Goal: Task Accomplishment & Management: Complete application form

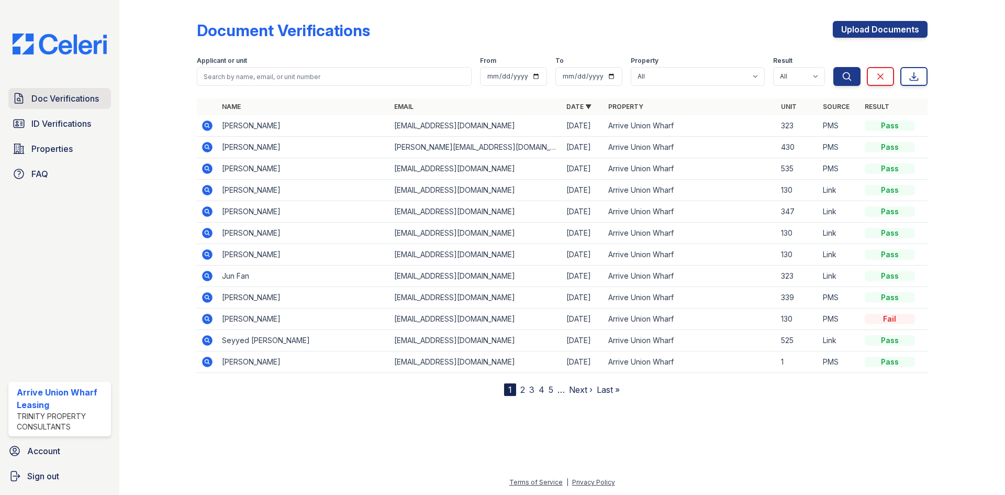
click at [50, 96] on span "Doc Verifications" at bounding box center [65, 98] width 68 height 13
click at [206, 126] on icon at bounding box center [207, 125] width 13 height 13
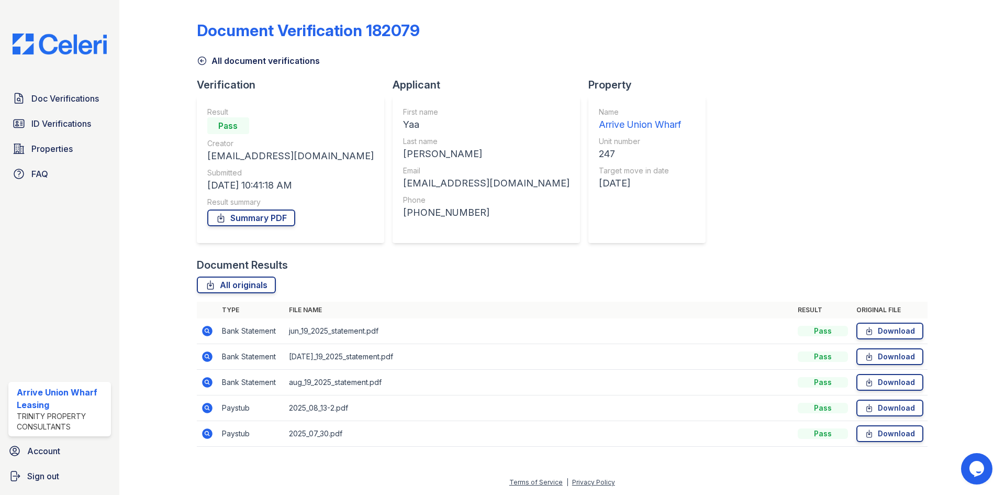
click at [205, 406] on icon at bounding box center [207, 408] width 13 height 13
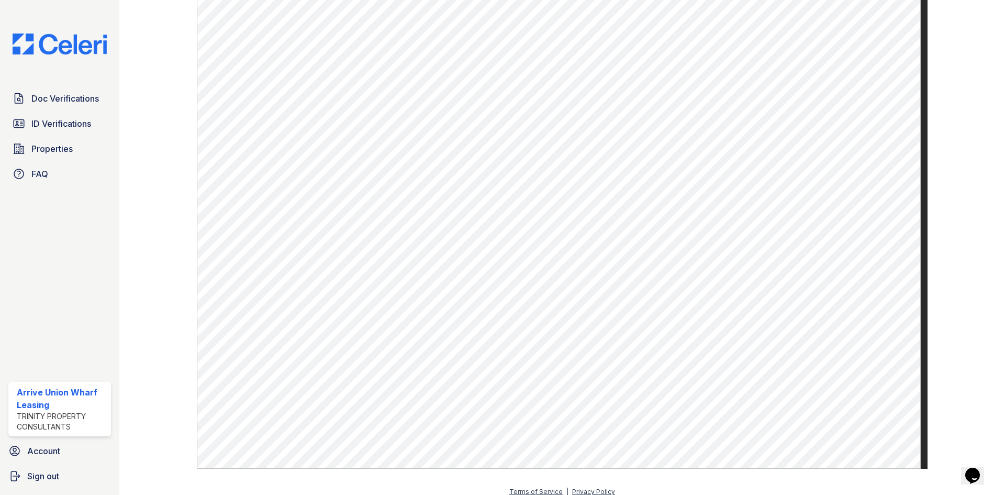
scroll to position [594, 0]
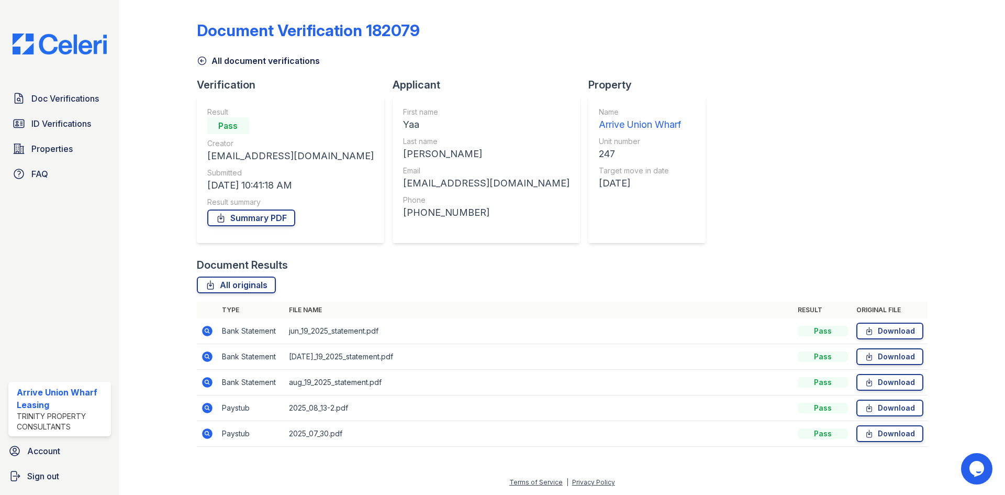
click at [205, 432] on icon at bounding box center [207, 433] width 13 height 13
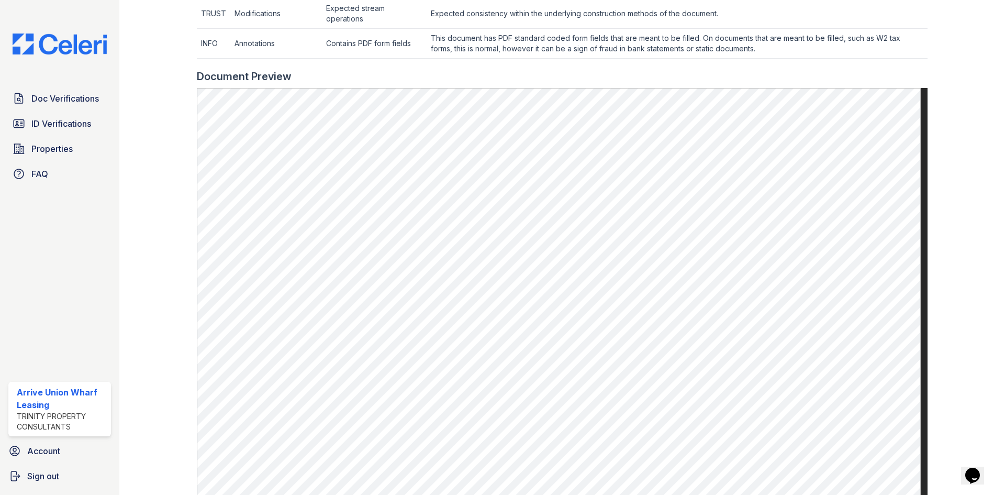
scroll to position [471, 0]
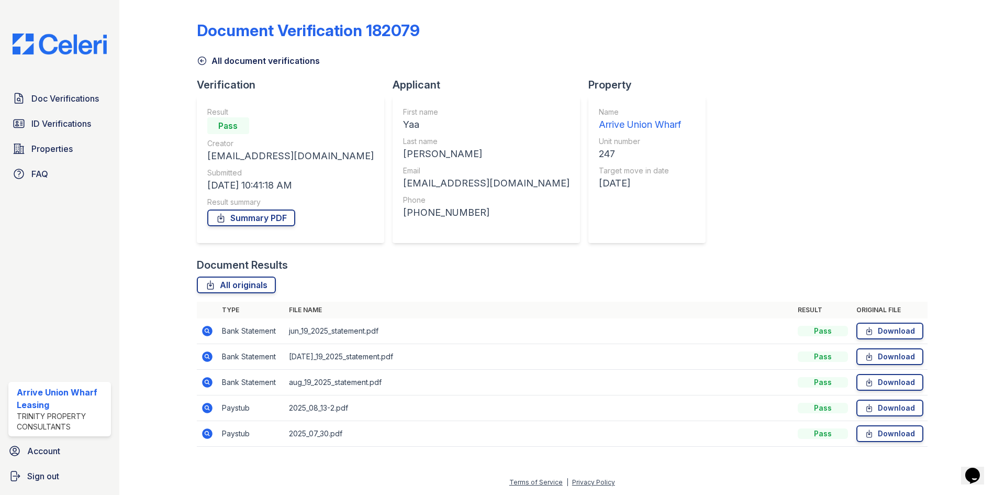
click at [205, 408] on icon at bounding box center [207, 408] width 13 height 13
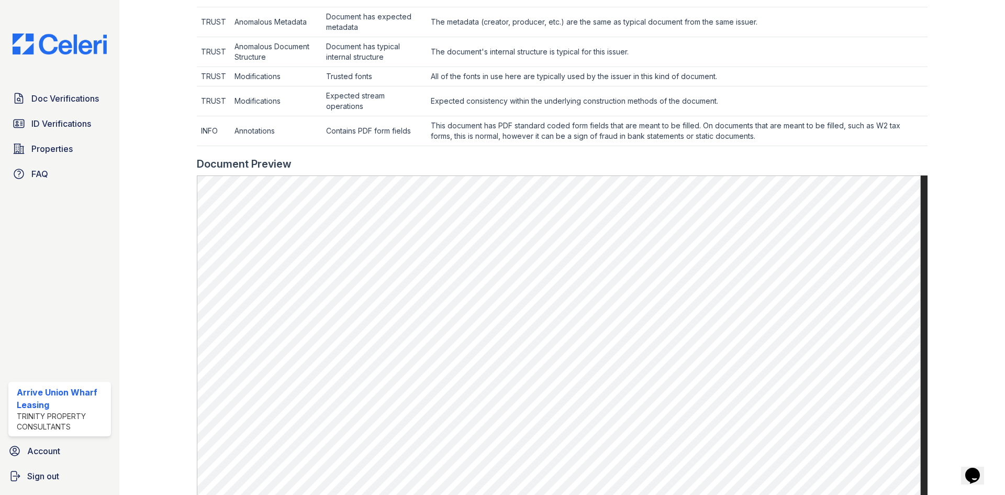
scroll to position [419, 0]
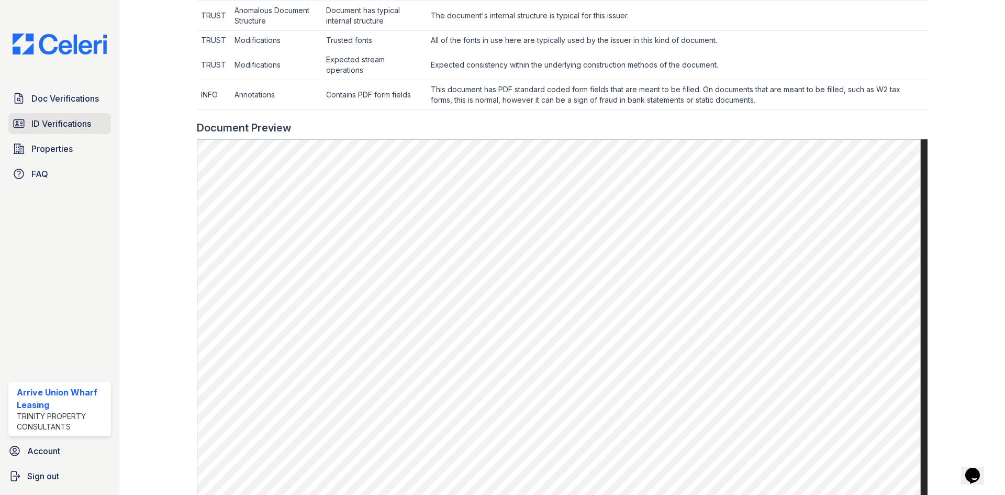
click at [50, 123] on span "ID Verifications" at bounding box center [61, 123] width 60 height 13
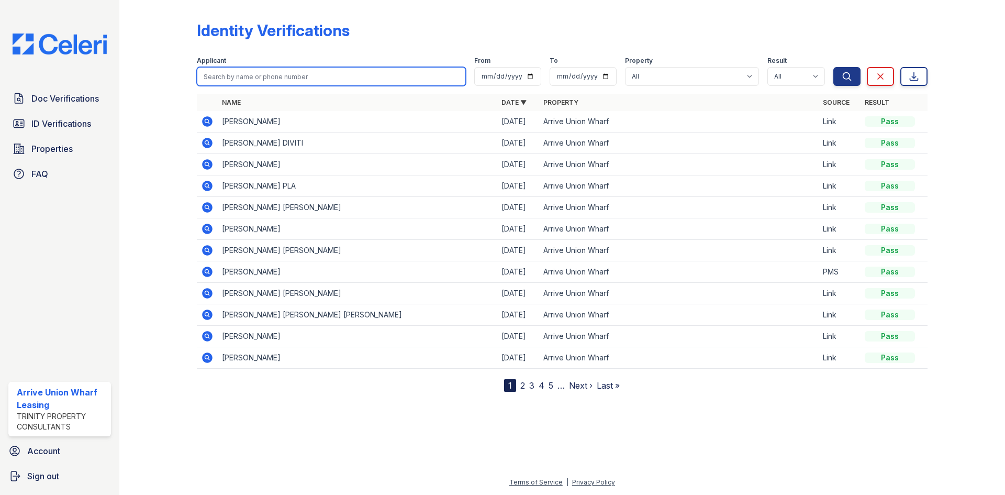
click at [275, 84] on input "search" at bounding box center [331, 76] width 269 height 19
type input "[PERSON_NAME]"
click at [834, 67] on button "Search" at bounding box center [847, 76] width 27 height 19
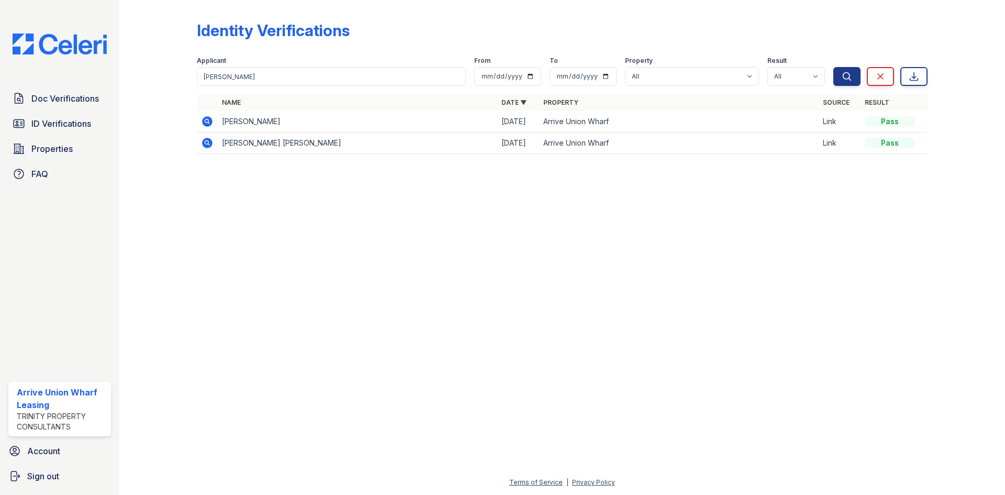
click at [206, 143] on icon at bounding box center [206, 142] width 3 height 3
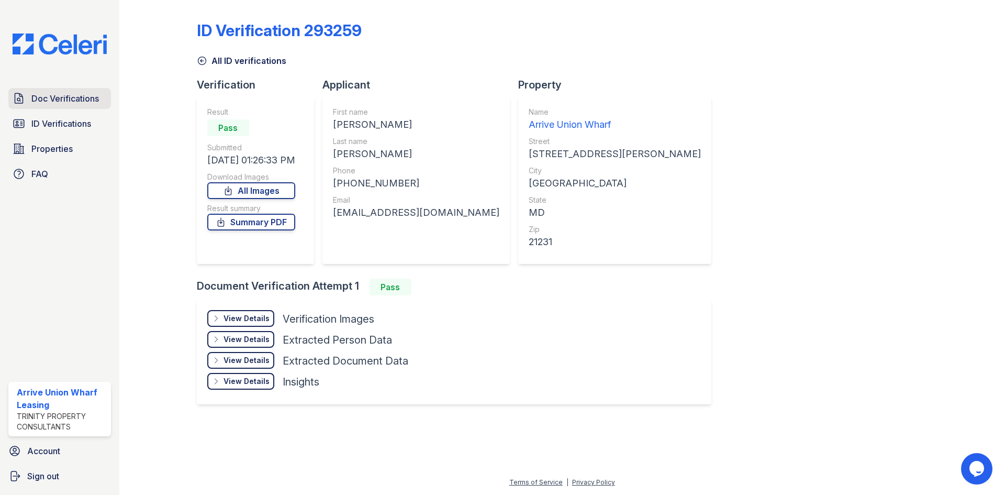
click at [35, 107] on link "Doc Verifications" at bounding box center [59, 98] width 103 height 21
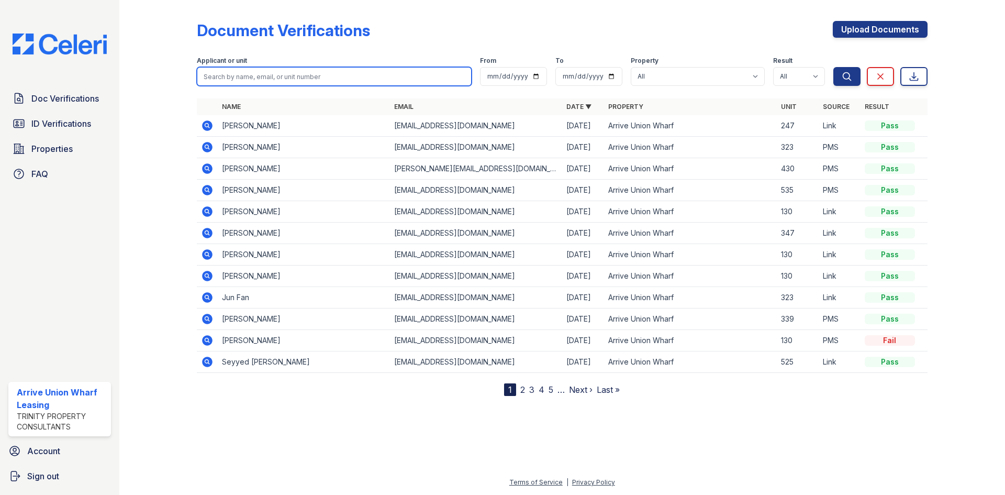
click at [274, 76] on input "search" at bounding box center [334, 76] width 275 height 19
type input "[PERSON_NAME]"
click at [834, 67] on button "Search" at bounding box center [847, 76] width 27 height 19
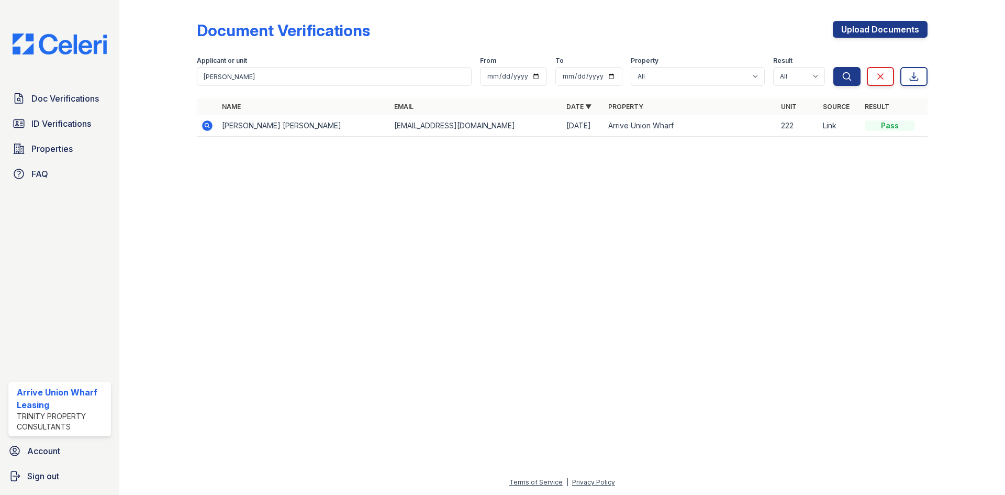
click at [210, 125] on icon at bounding box center [207, 125] width 10 height 10
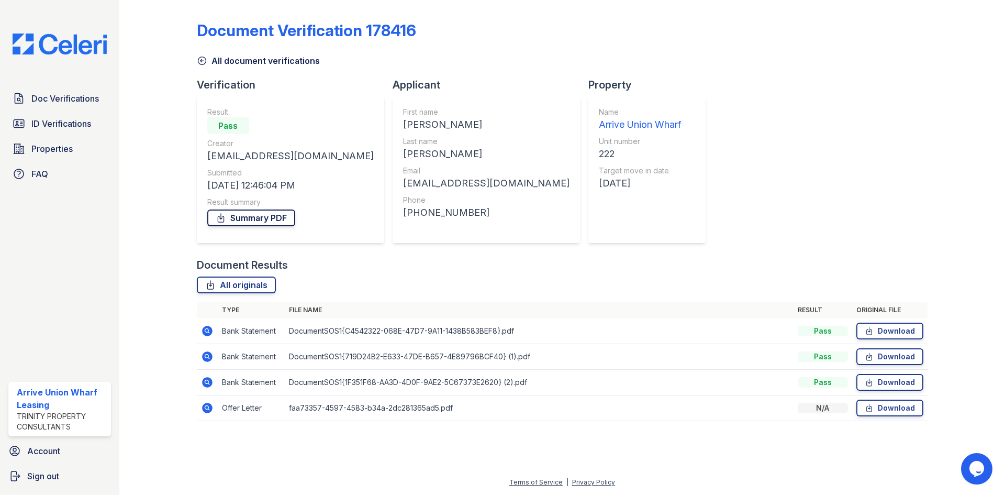
click at [260, 216] on link "Summary PDF" at bounding box center [251, 217] width 88 height 17
click at [47, 119] on span "ID Verifications" at bounding box center [61, 123] width 60 height 13
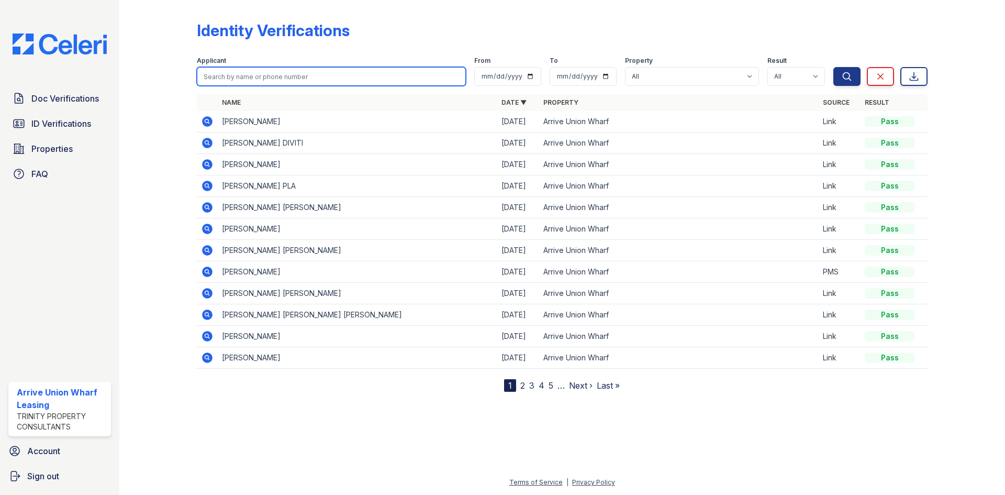
click at [263, 73] on input "search" at bounding box center [331, 76] width 269 height 19
type input "yolanda"
click at [834, 67] on button "Search" at bounding box center [847, 76] width 27 height 19
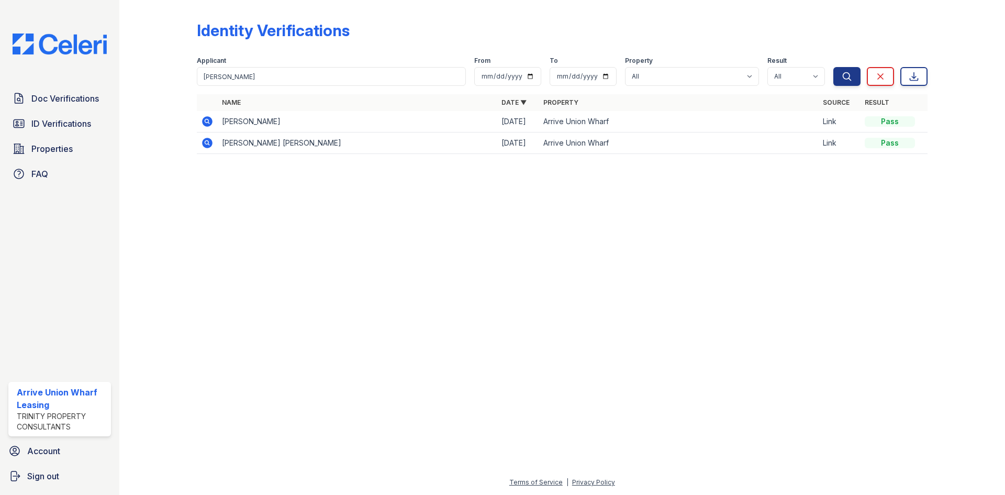
click at [202, 145] on icon at bounding box center [207, 143] width 13 height 13
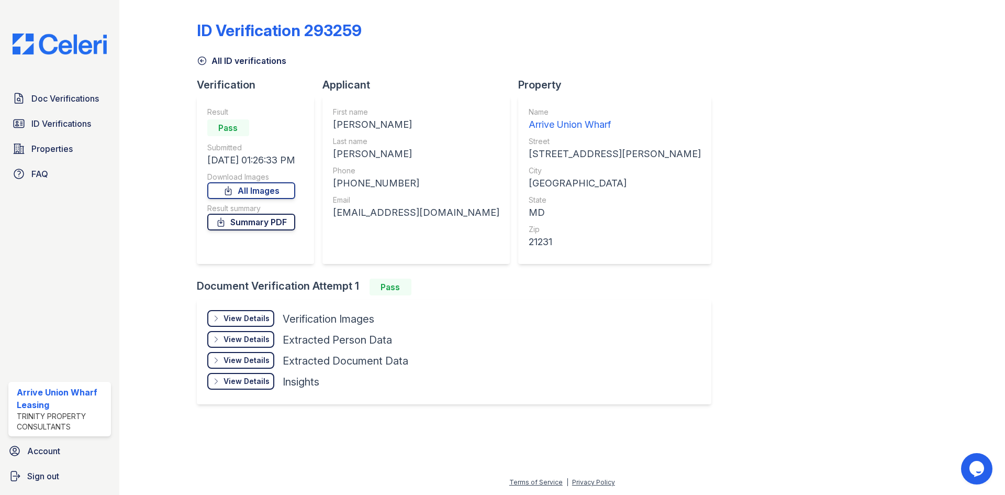
click at [254, 219] on link "Summary PDF" at bounding box center [251, 222] width 88 height 17
click at [249, 313] on div "View Details Details" at bounding box center [240, 318] width 67 height 17
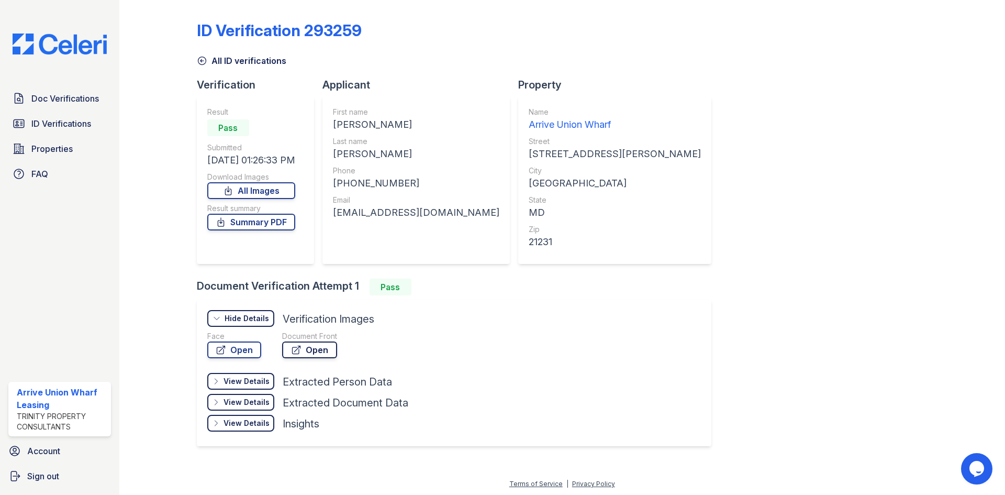
click at [311, 353] on link "Open" at bounding box center [309, 349] width 55 height 17
click at [76, 95] on span "Doc Verifications" at bounding box center [65, 98] width 68 height 13
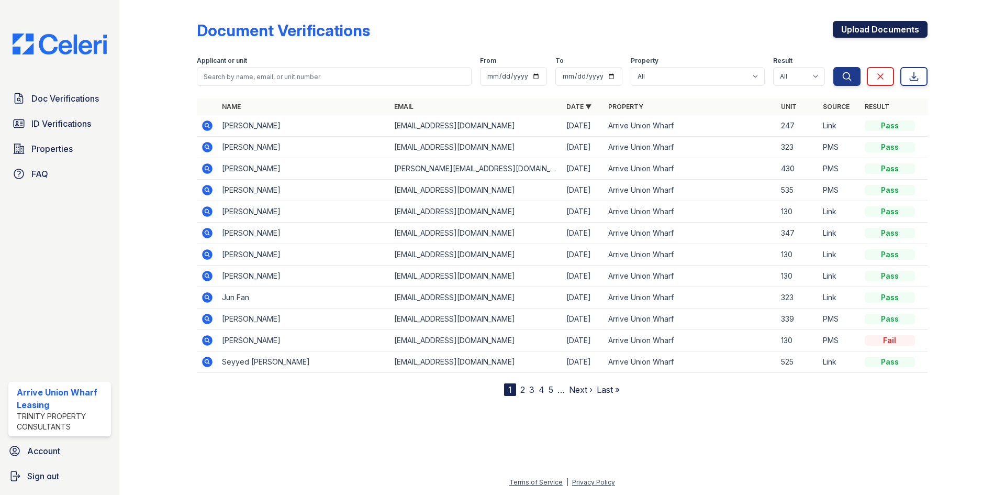
click at [858, 32] on link "Upload Documents" at bounding box center [880, 29] width 95 height 17
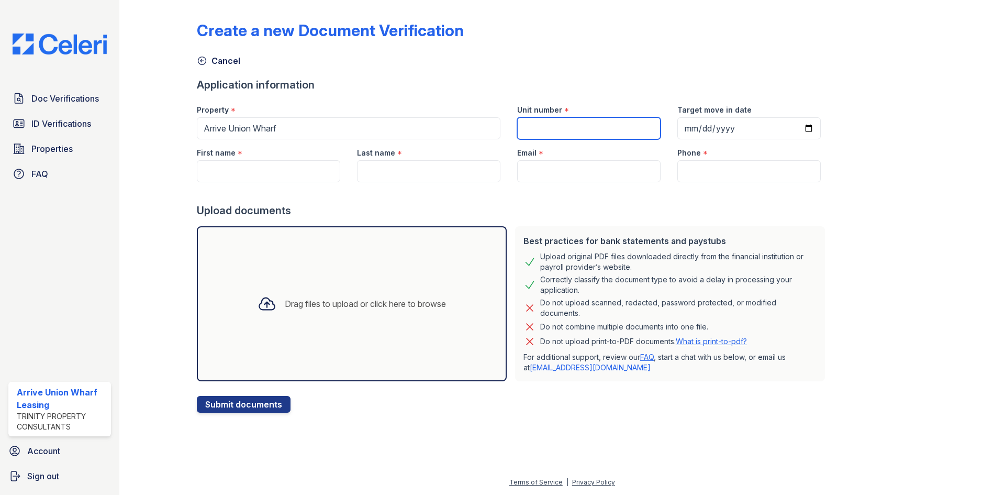
click at [611, 130] on input "Unit number" at bounding box center [588, 128] width 143 height 22
click at [239, 178] on input "First name" at bounding box center [268, 171] width 143 height 22
type input "La"
click at [598, 136] on input "Unit number" at bounding box center [588, 128] width 143 height 22
type input "407"
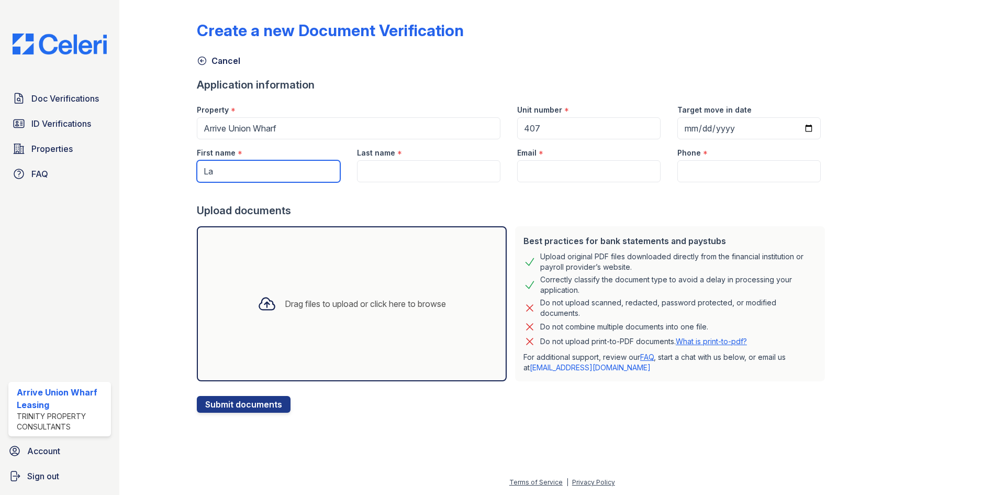
click at [279, 177] on input "La" at bounding box center [268, 171] width 143 height 22
type input "Laurette"
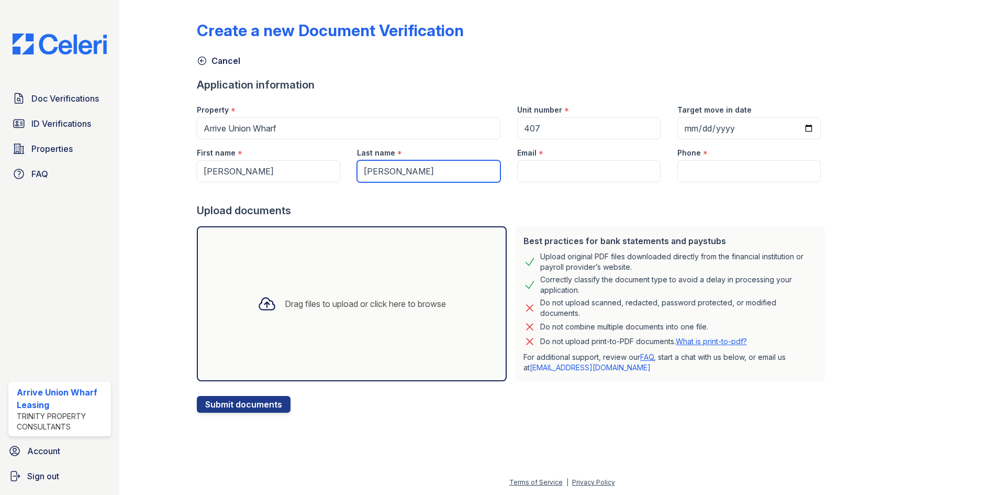
type input "Pistilli"
click at [596, 170] on input "Email" at bounding box center [588, 171] width 143 height 22
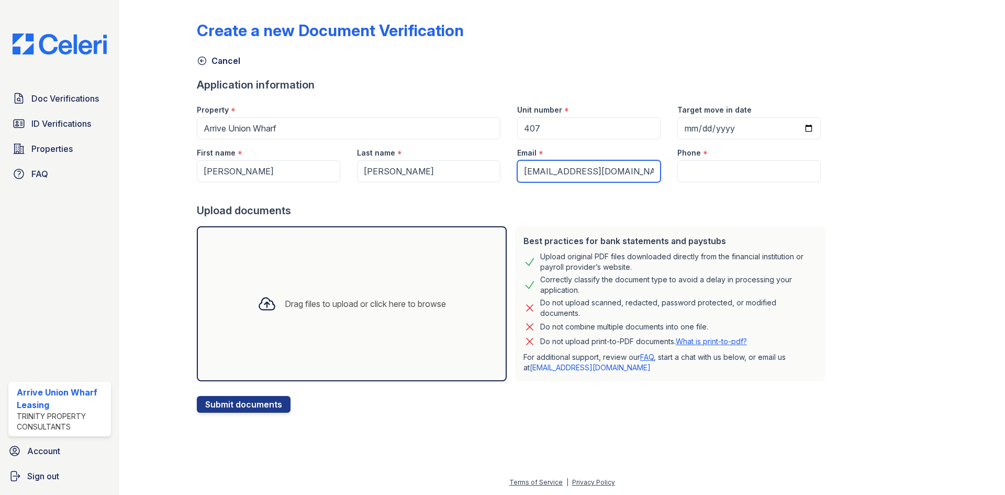
type input "pistillil@yahoo.com"
click at [728, 167] on input "Phone" at bounding box center [749, 171] width 143 height 22
paste input "(201) 803-0568"
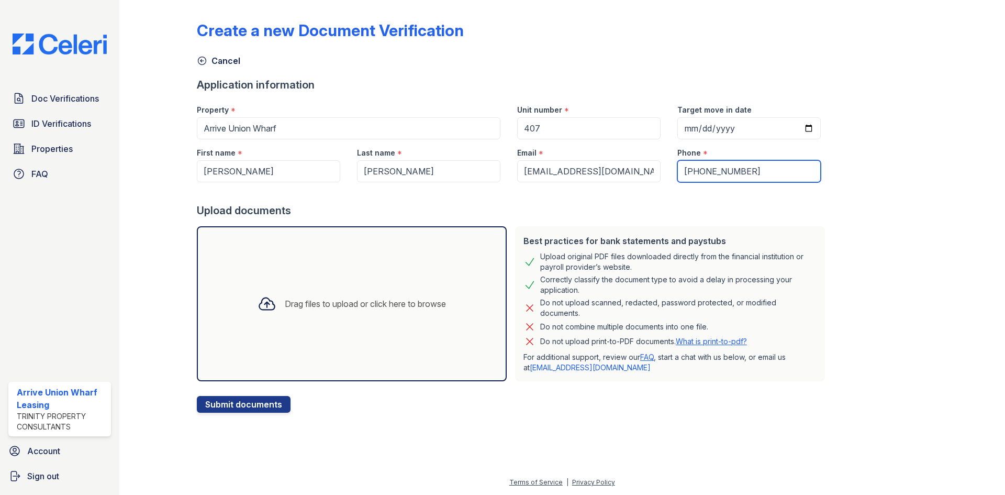
type input "(201) 803-0568"
click at [300, 293] on div "Drag files to upload or click here to browse" at bounding box center [351, 304] width 205 height 36
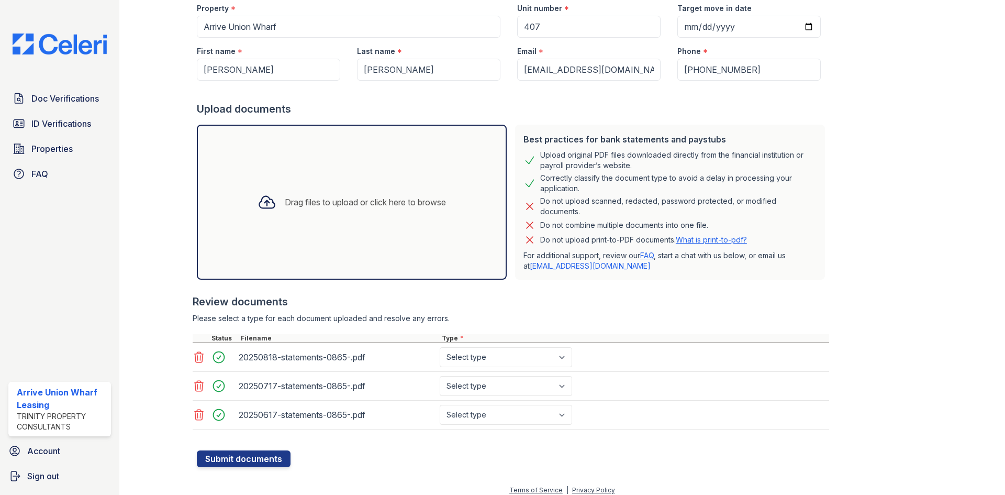
scroll to position [109, 0]
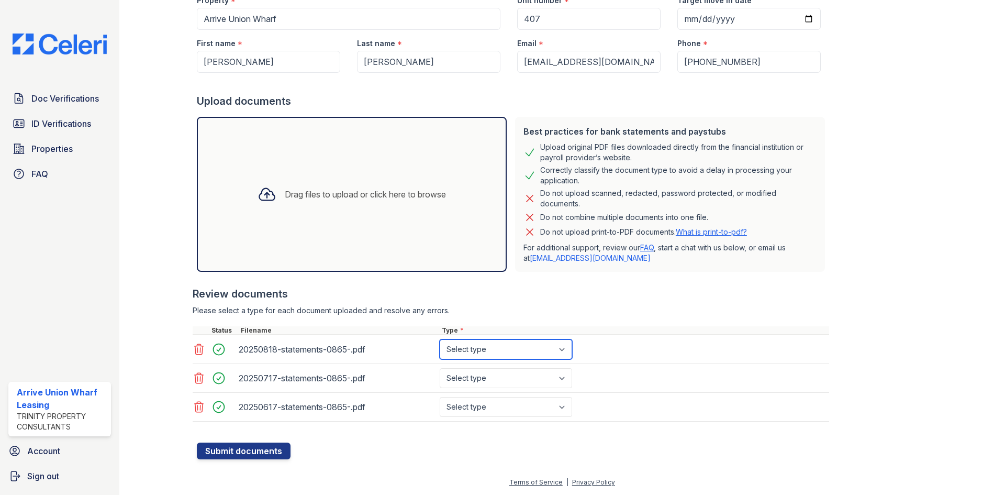
click at [485, 351] on select "Select type Paystub Bank Statement Offer Letter Tax Documents Benefit Award Let…" at bounding box center [506, 349] width 132 height 20
click at [491, 354] on select "Select type Paystub Bank Statement Offer Letter Tax Documents Benefit Award Let…" at bounding box center [506, 349] width 132 height 20
select select "bank_statement"
click at [440, 339] on select "Select type Paystub Bank Statement Offer Letter Tax Documents Benefit Award Let…" at bounding box center [506, 349] width 132 height 20
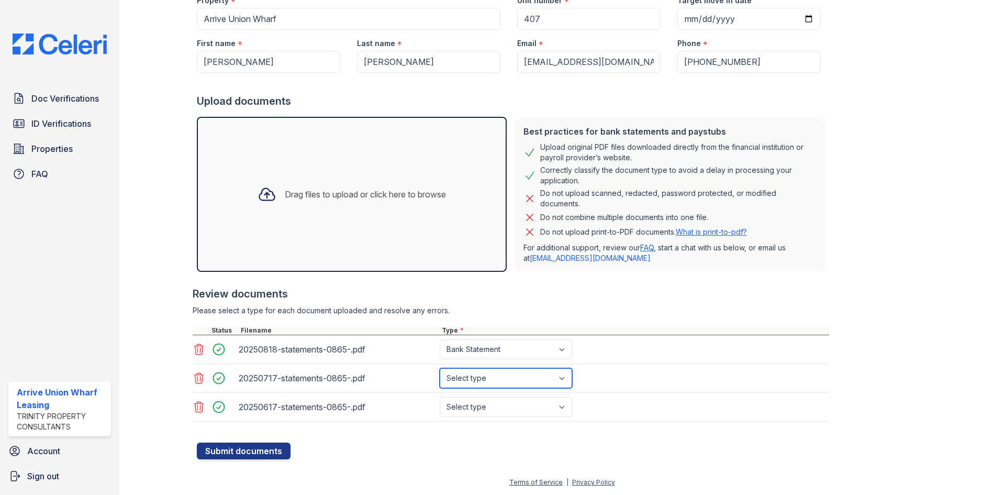
drag, startPoint x: 491, startPoint y: 381, endPoint x: 492, endPoint y: 387, distance: 6.4
click at [491, 381] on select "Select type Paystub Bank Statement Offer Letter Tax Documents Benefit Award Let…" at bounding box center [506, 378] width 132 height 20
select select "bank_statement"
click at [440, 368] on select "Select type Paystub Bank Statement Offer Letter Tax Documents Benefit Award Let…" at bounding box center [506, 378] width 132 height 20
click at [492, 412] on select "Select type Paystub Bank Statement Offer Letter Tax Documents Benefit Award Let…" at bounding box center [506, 407] width 132 height 20
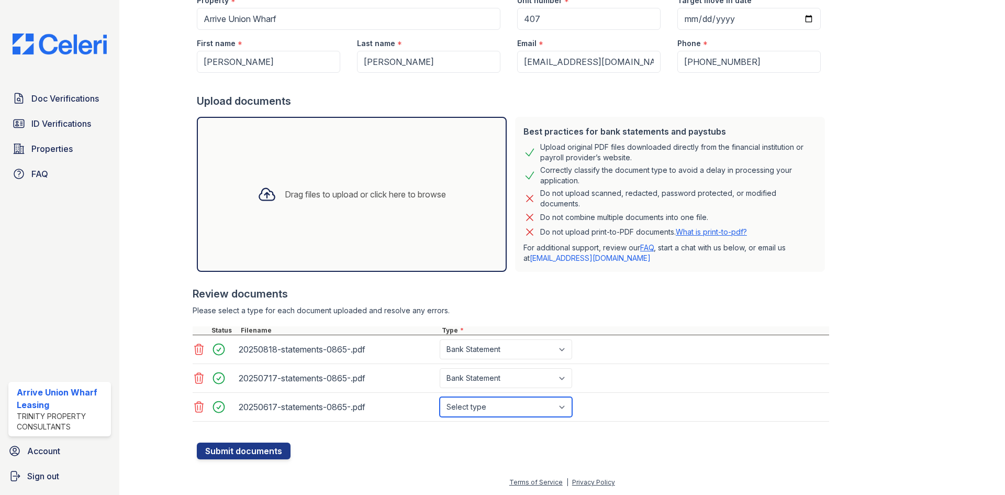
select select "bank_statement"
click at [440, 397] on select "Select type Paystub Bank Statement Offer Letter Tax Documents Benefit Award Let…" at bounding box center [506, 407] width 132 height 20
click at [254, 450] on button "Submit documents" at bounding box center [244, 450] width 94 height 17
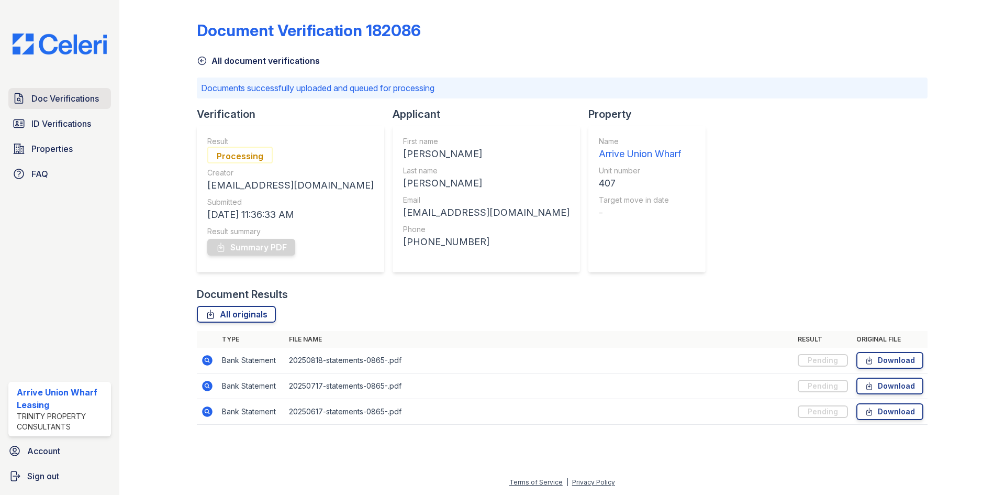
click at [32, 97] on span "Doc Verifications" at bounding box center [65, 98] width 68 height 13
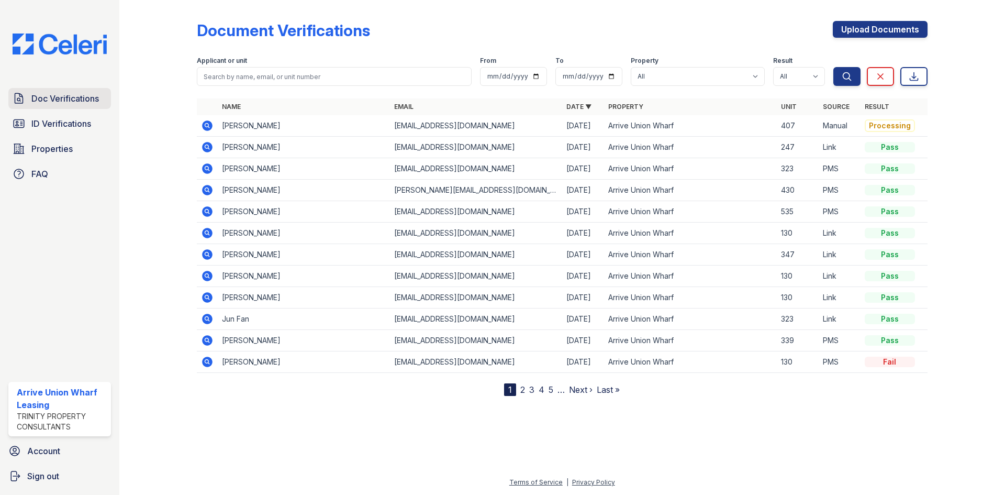
click at [82, 95] on span "Doc Verifications" at bounding box center [65, 98] width 68 height 13
click at [209, 128] on icon at bounding box center [207, 125] width 13 height 13
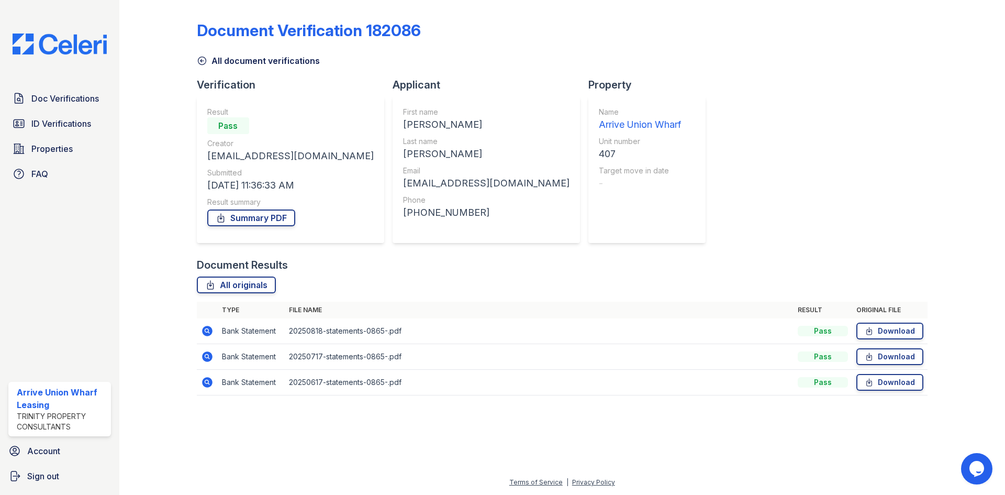
click at [206, 325] on icon at bounding box center [207, 331] width 13 height 13
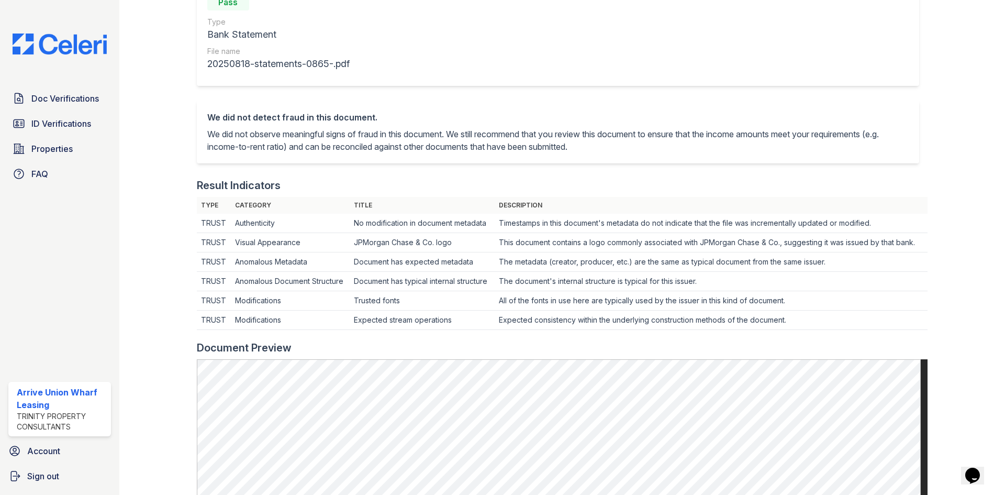
scroll to position [209, 0]
